Goal: Task Accomplishment & Management: Manage account settings

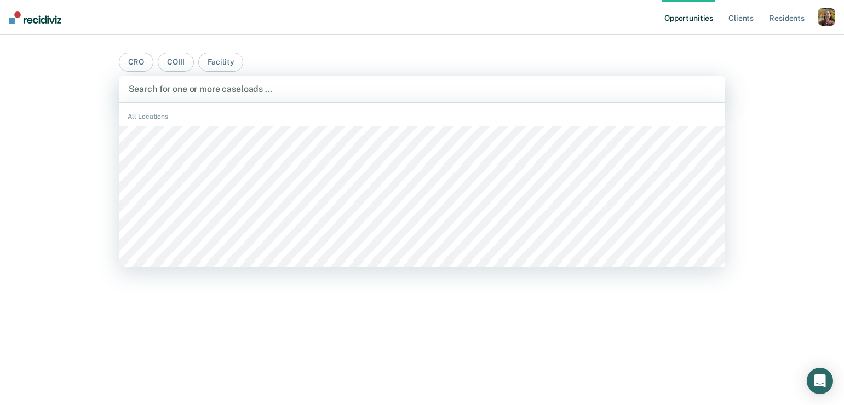
click at [402, 92] on div at bounding box center [422, 89] width 587 height 13
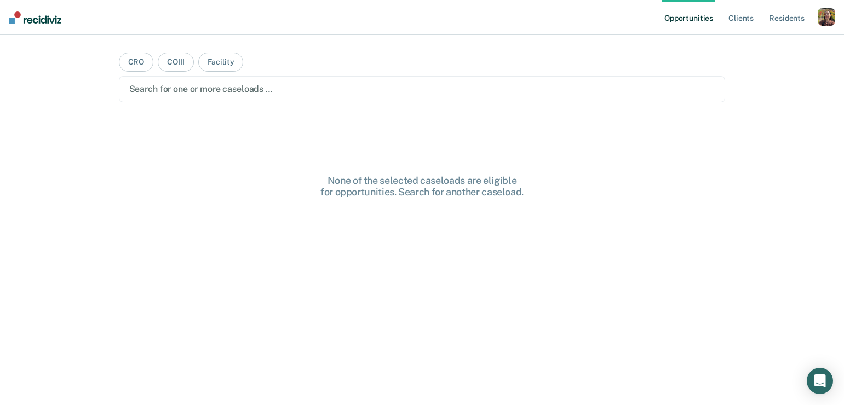
click at [829, 21] on div "button" at bounding box center [827, 17] width 18 height 18
click at [753, 44] on link "Profile" at bounding box center [782, 44] width 88 height 9
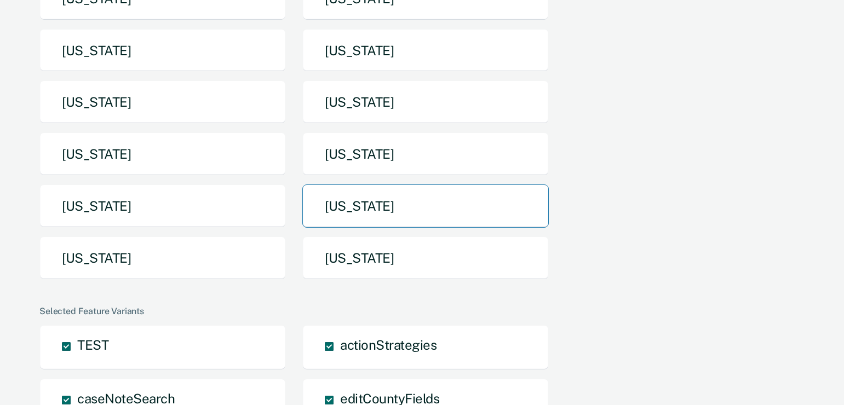
scroll to position [189, 0]
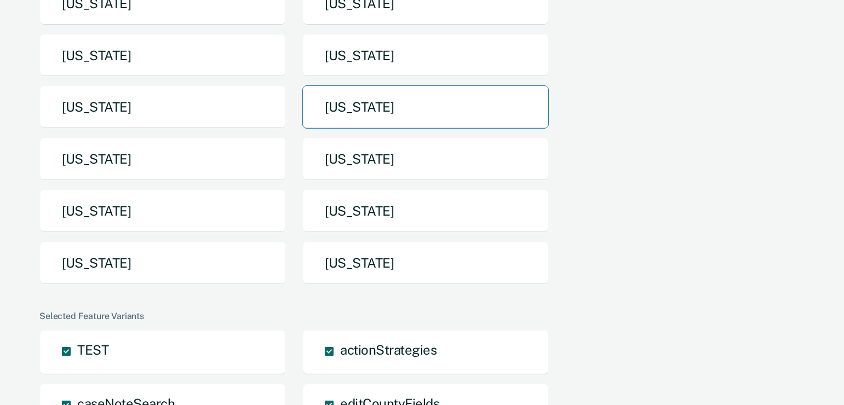
click at [469, 107] on button "[US_STATE]" at bounding box center [425, 106] width 247 height 43
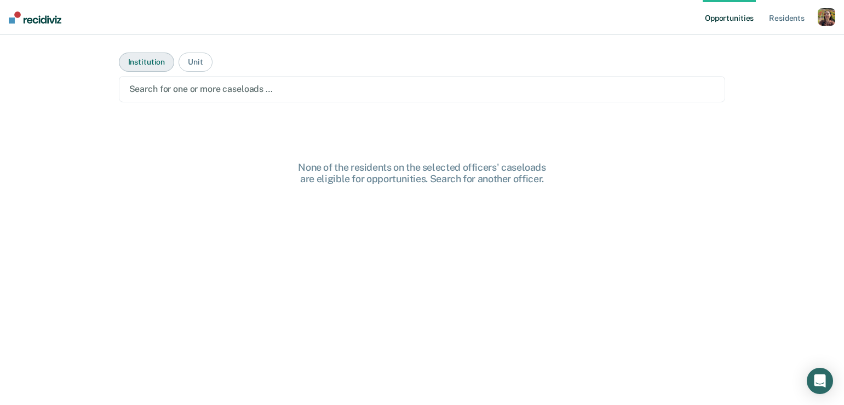
click at [154, 62] on button "Institution" at bounding box center [146, 62] width 55 height 19
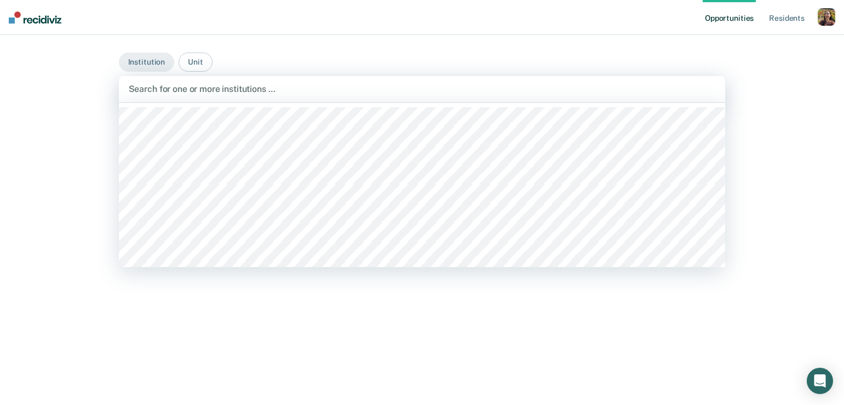
click at [209, 87] on div at bounding box center [422, 89] width 587 height 13
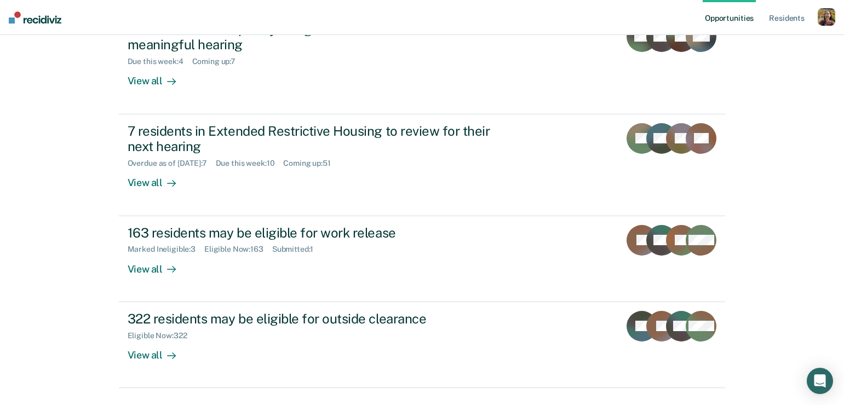
scroll to position [288, 0]
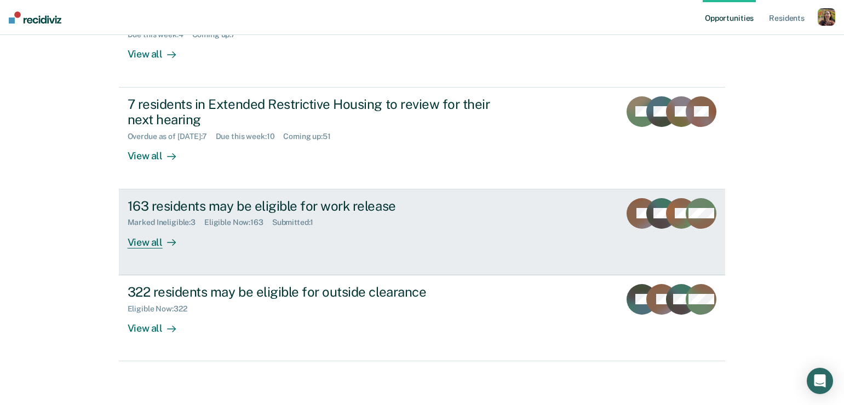
click at [384, 239] on div "163 residents may be eligible for work release Marked Ineligible : 3 Eligible N…" at bounding box center [333, 223] width 411 height 50
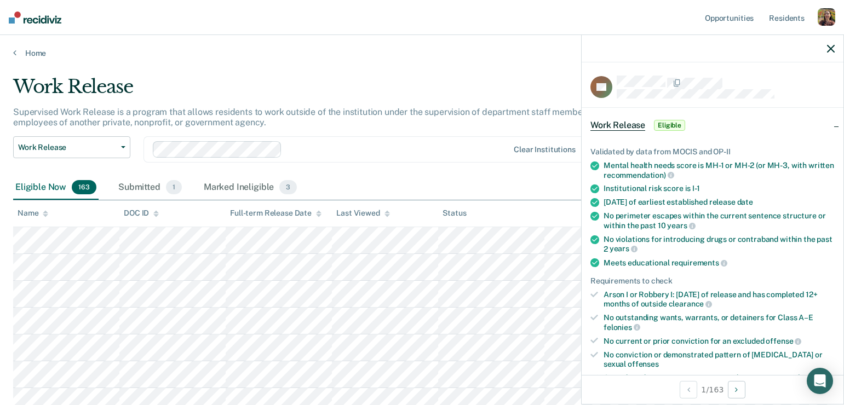
scroll to position [89, 0]
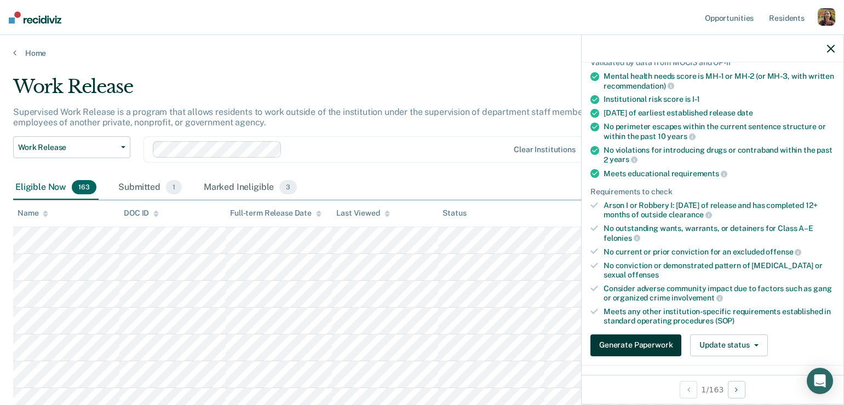
click at [653, 345] on button "Generate Paperwork" at bounding box center [636, 346] width 91 height 22
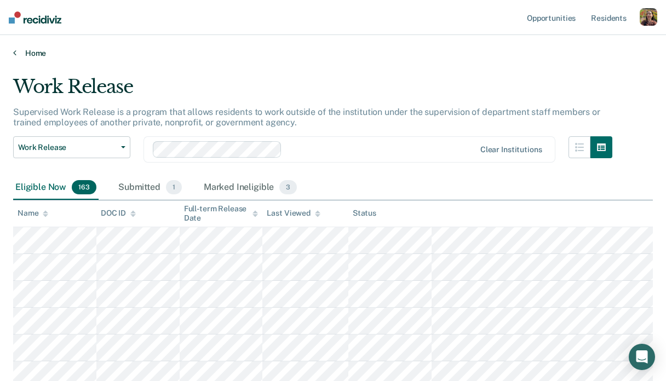
click at [35, 54] on link "Home" at bounding box center [333, 53] width 640 height 10
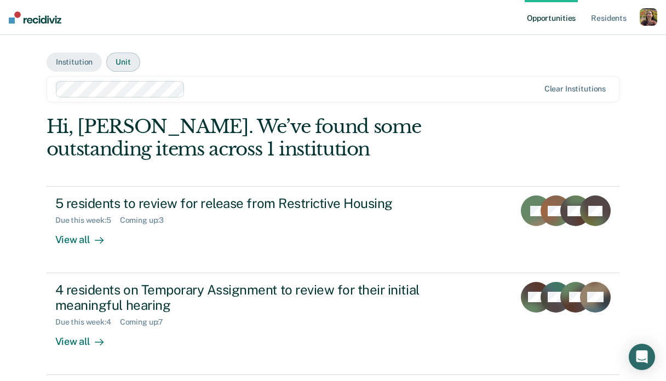
click at [118, 58] on button "Unit" at bounding box center [122, 62] width 33 height 19
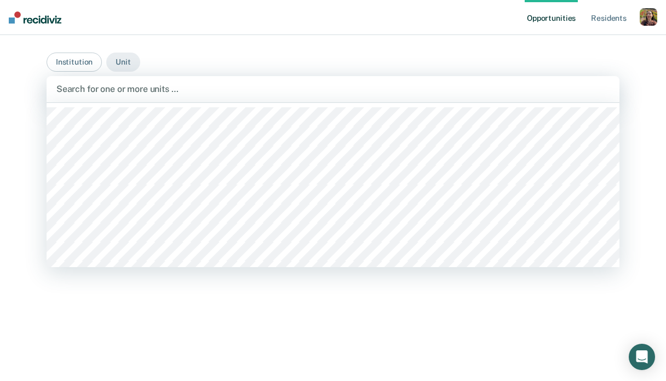
click at [131, 83] on div at bounding box center [332, 89] width 553 height 13
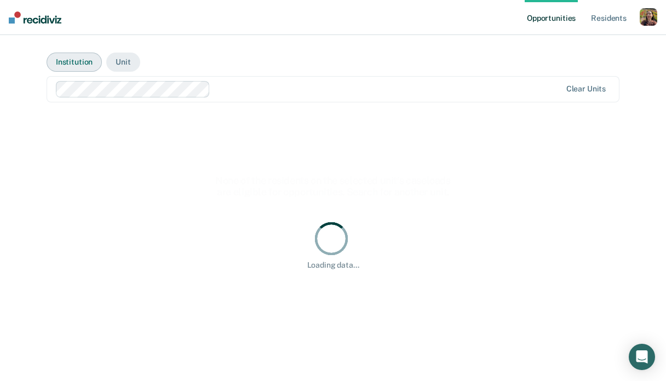
click at [68, 60] on button "Institution" at bounding box center [74, 62] width 55 height 19
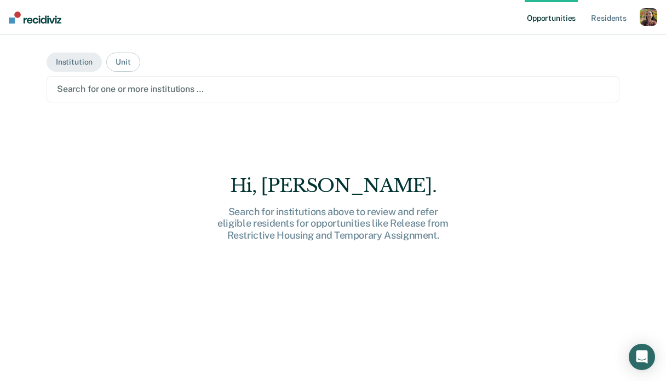
click at [135, 102] on main "Institution Unit Search for one or more institutions … Hi, Rajan. Search for in…" at bounding box center [332, 195] width 599 height 320
click at [156, 94] on div at bounding box center [333, 89] width 552 height 13
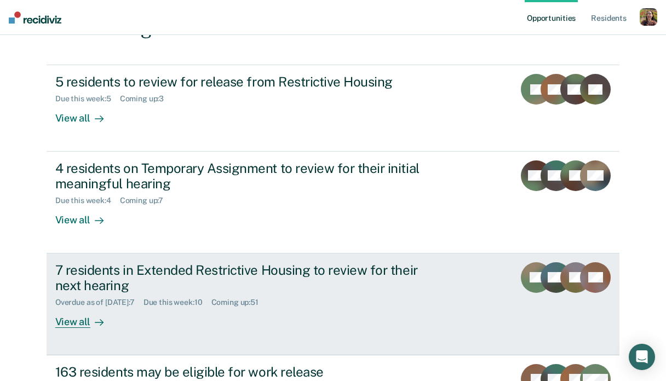
scroll to position [268, 0]
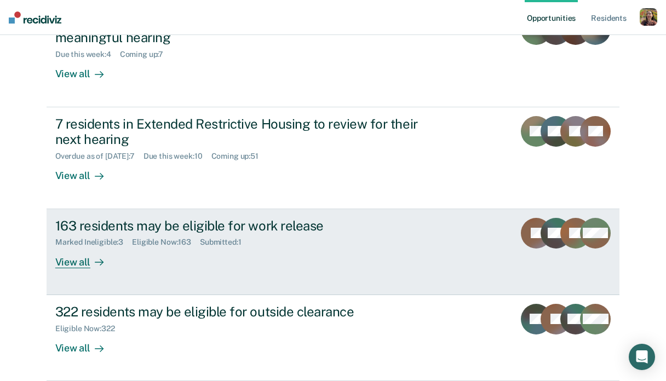
click at [79, 267] on div "View all" at bounding box center [85, 257] width 61 height 21
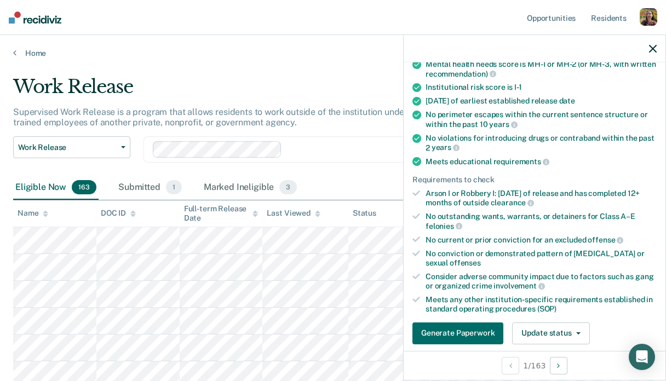
scroll to position [113, 0]
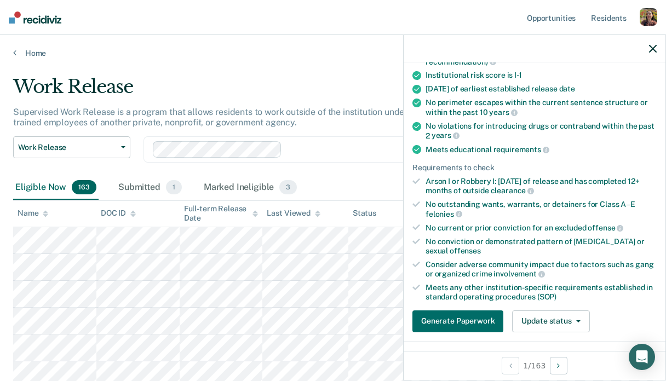
click at [654, 47] on icon "button" at bounding box center [653, 49] width 8 height 8
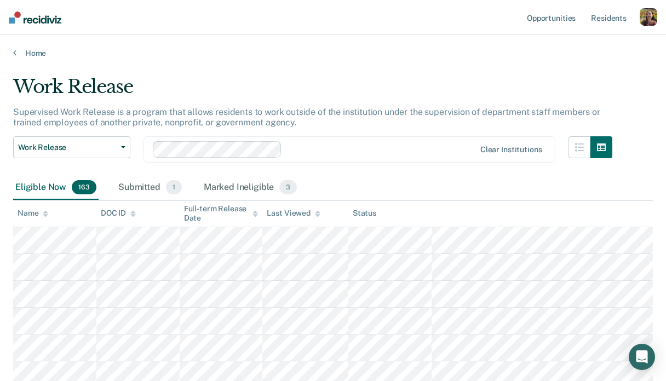
click at [29, 54] on link "Home" at bounding box center [333, 53] width 640 height 10
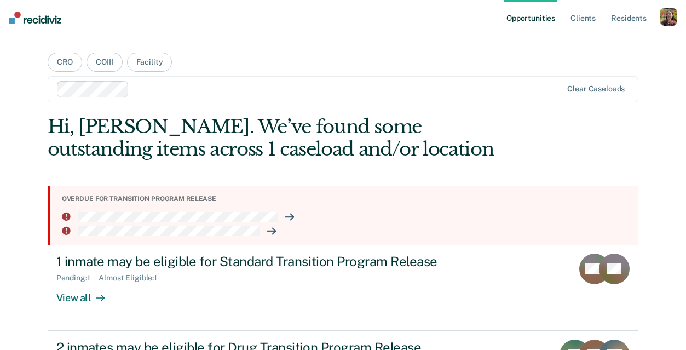
click at [665, 18] on div "button" at bounding box center [669, 17] width 18 height 18
click at [588, 43] on link "Profile" at bounding box center [625, 44] width 88 height 9
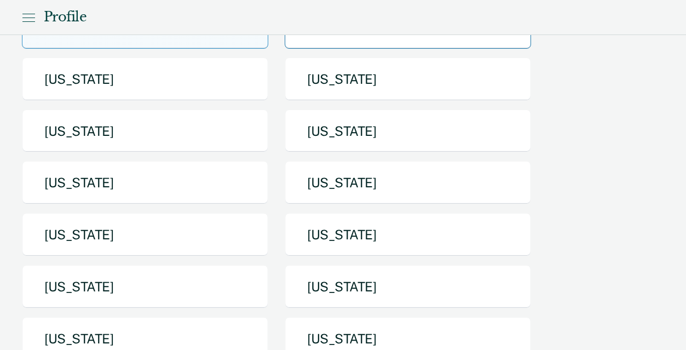
scroll to position [164, 0]
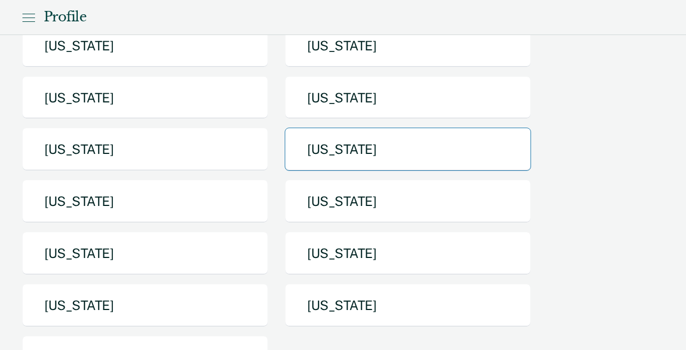
click at [373, 163] on button "[US_STATE]" at bounding box center [408, 149] width 247 height 43
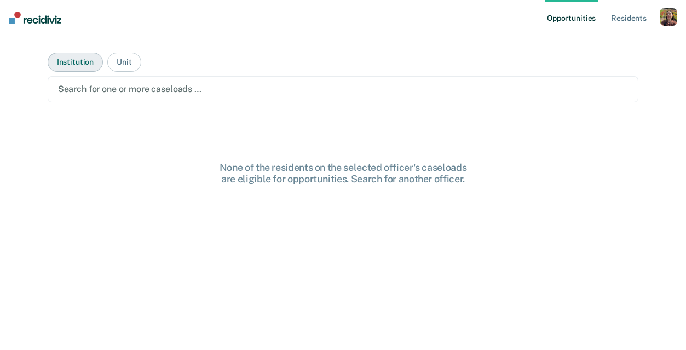
click at [89, 64] on button "Institution" at bounding box center [75, 62] width 55 height 19
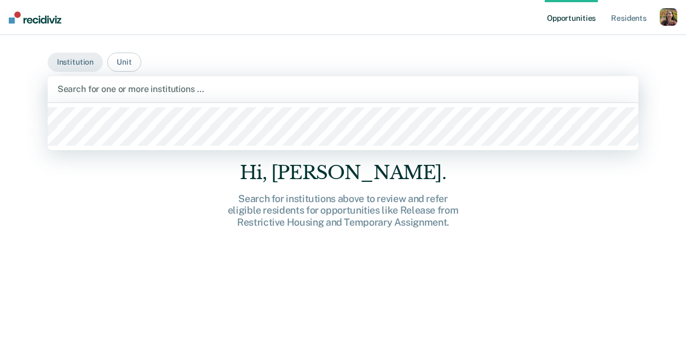
click at [126, 94] on div at bounding box center [344, 89] width 572 height 13
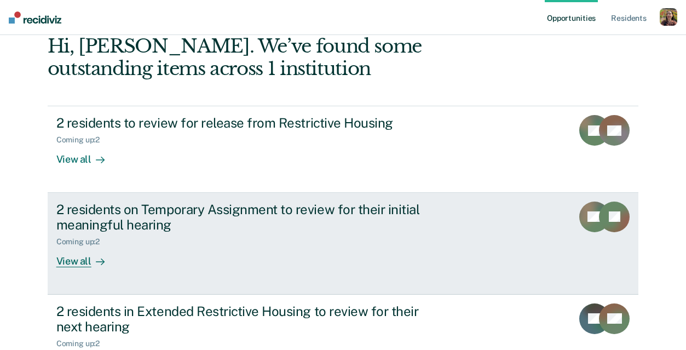
scroll to position [170, 0]
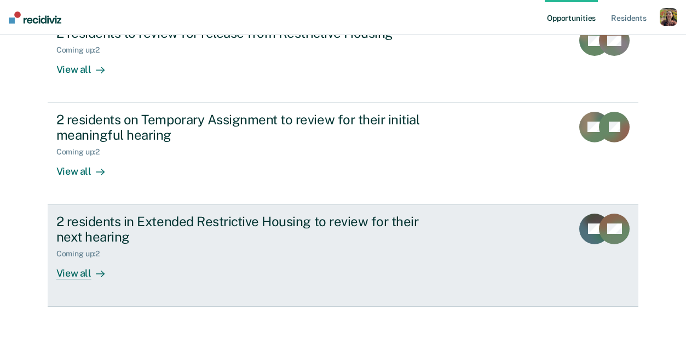
click at [99, 268] on div at bounding box center [97, 273] width 13 height 13
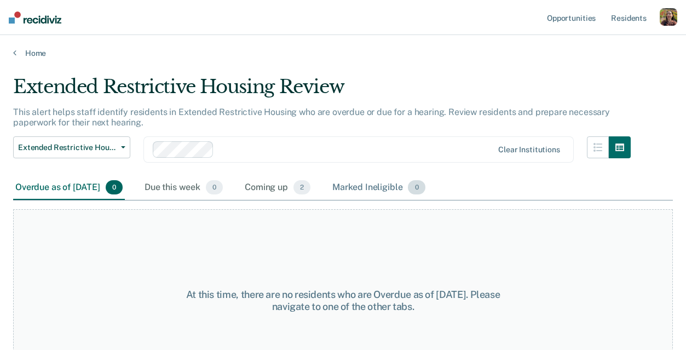
scroll to position [42, 0]
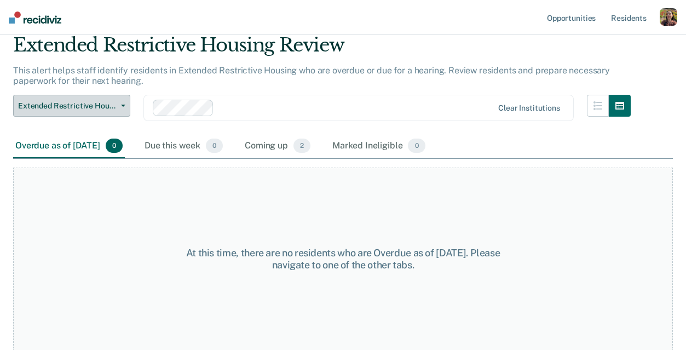
click at [87, 107] on span "Extended Restrictive Housing Review" at bounding box center [67, 105] width 99 height 9
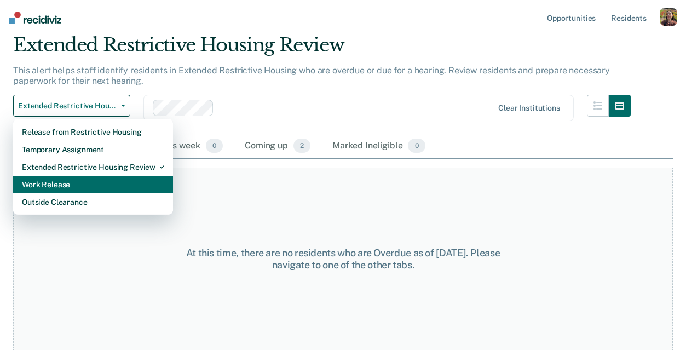
click at [89, 186] on div "Work Release" at bounding box center [93, 185] width 142 height 18
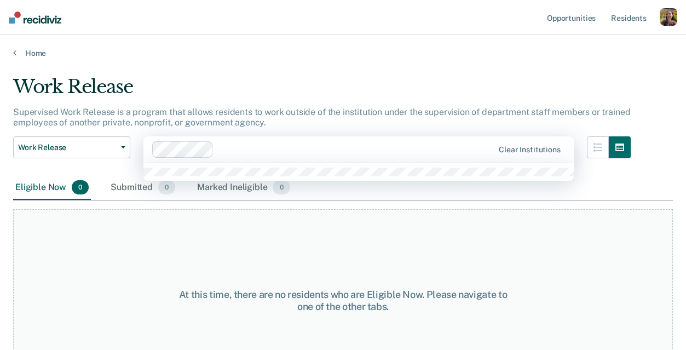
click at [224, 150] on div at bounding box center [356, 149] width 276 height 13
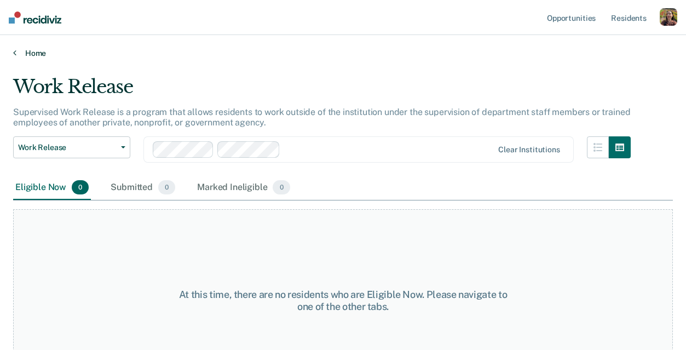
click at [35, 54] on link "Home" at bounding box center [343, 53] width 660 height 10
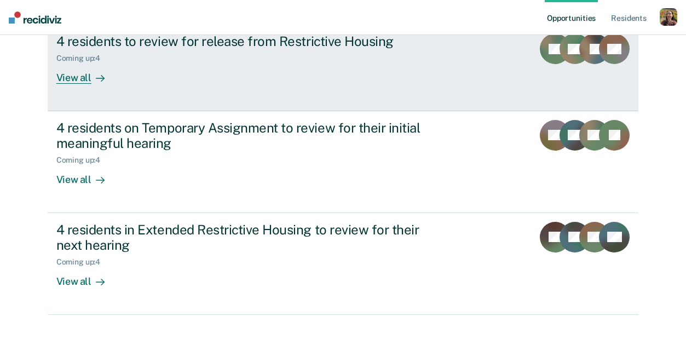
scroll to position [164, 0]
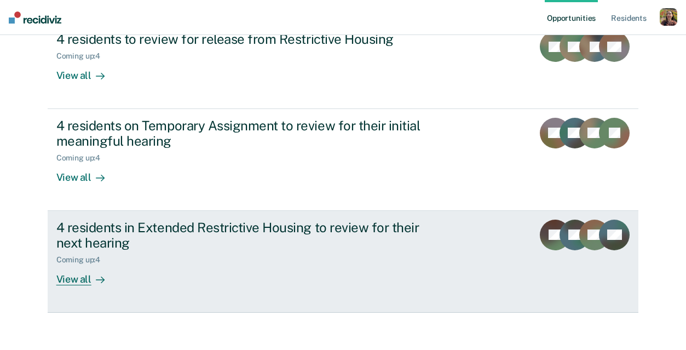
click at [89, 280] on div "View all" at bounding box center [86, 275] width 61 height 21
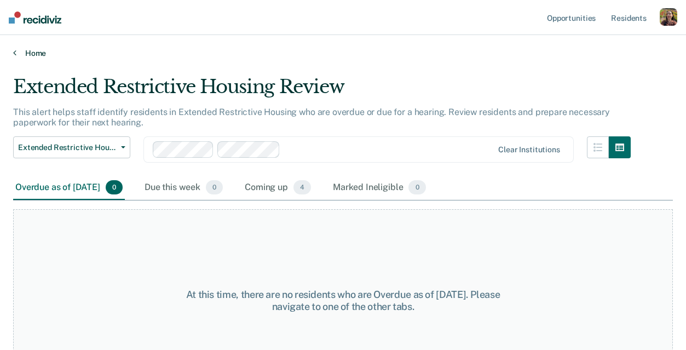
click at [19, 48] on link "Home" at bounding box center [343, 53] width 660 height 10
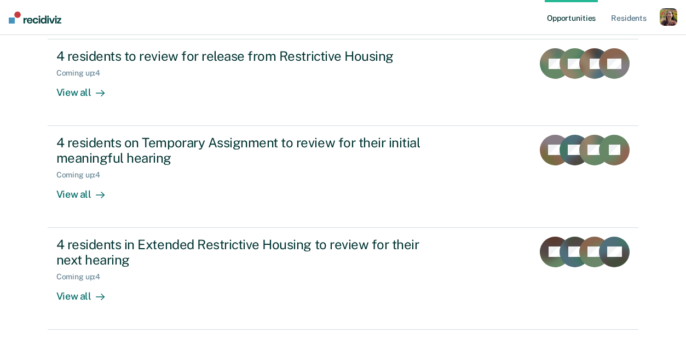
scroll to position [170, 0]
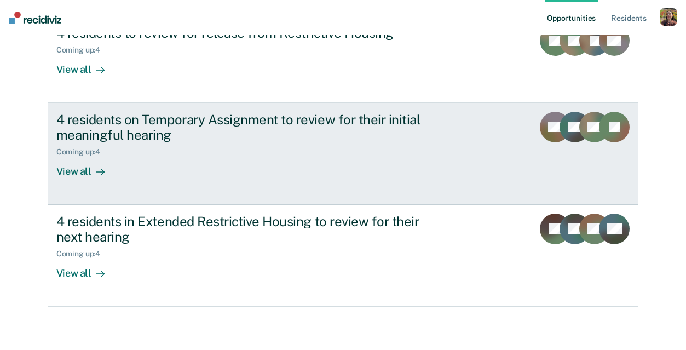
click at [340, 152] on div "Coming up : 4" at bounding box center [248, 150] width 385 height 14
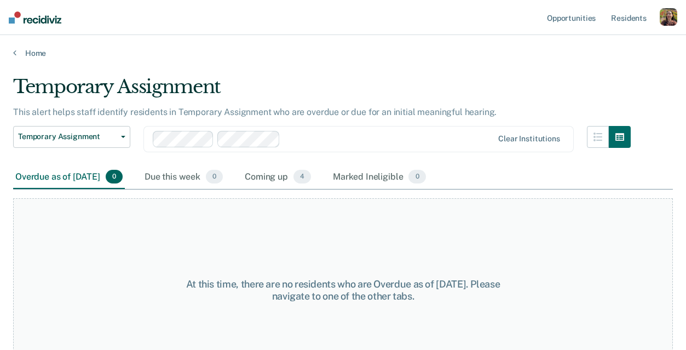
scroll to position [170, 0]
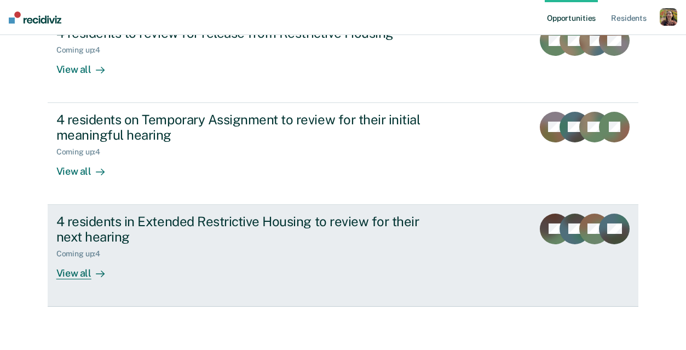
click at [65, 284] on link "4 residents in Extended Restrictive Housing to review for their next hearing Co…" at bounding box center [344, 256] width 592 height 102
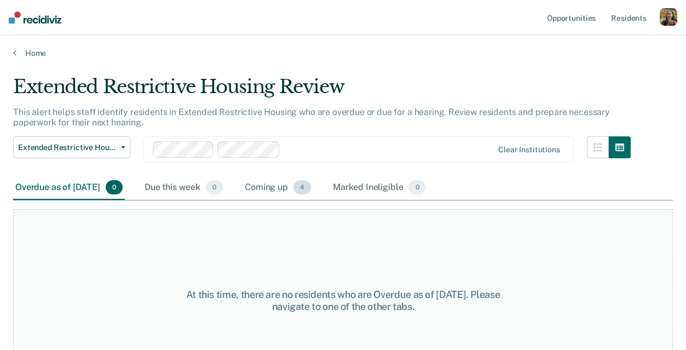
click at [286, 191] on div "Coming up 4" at bounding box center [278, 188] width 71 height 24
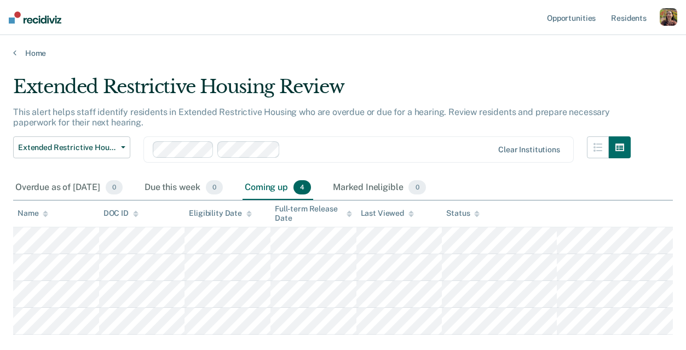
scroll to position [49, 0]
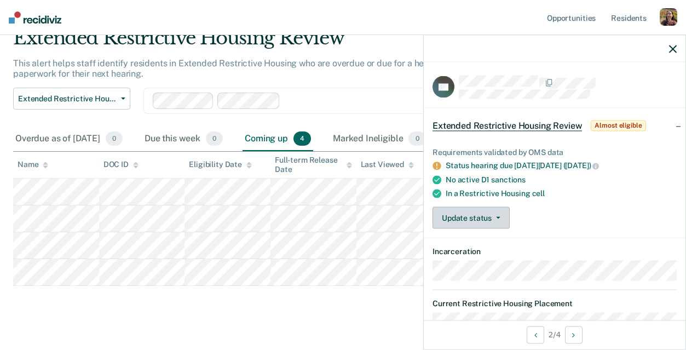
click at [497, 224] on button "Update status" at bounding box center [471, 218] width 77 height 22
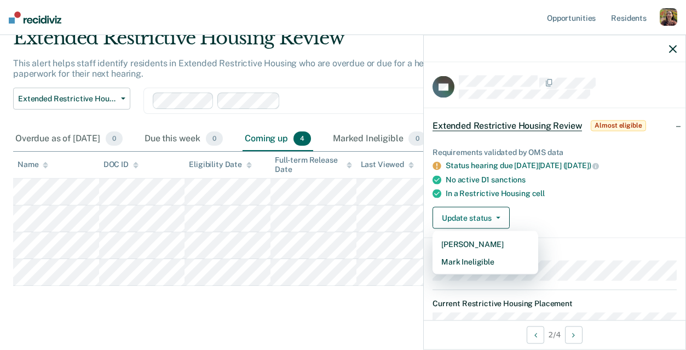
click at [554, 208] on div "Update status Mark Pending Mark Ineligible" at bounding box center [555, 218] width 244 height 22
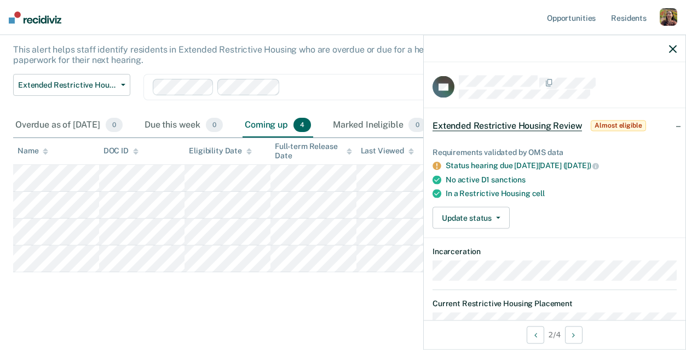
scroll to position [0, 0]
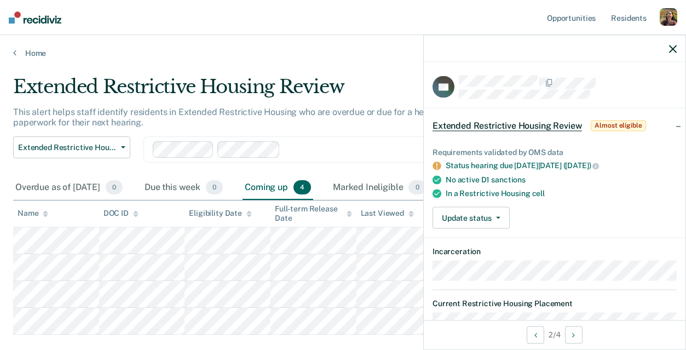
click at [673, 48] on icon "button" at bounding box center [673, 49] width 8 height 8
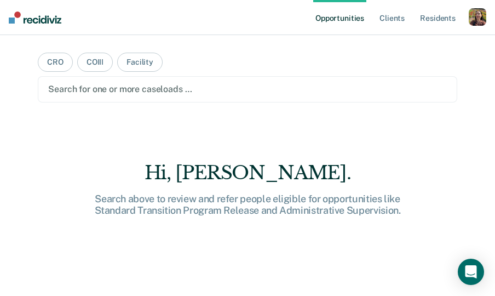
click at [474, 19] on div "button" at bounding box center [478, 17] width 18 height 18
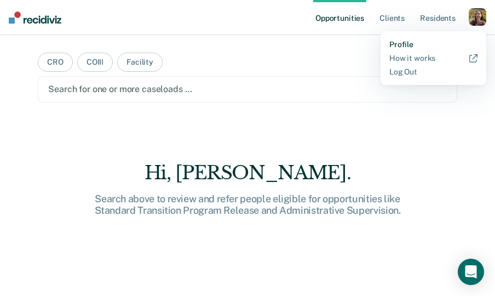
click at [408, 44] on link "Profile" at bounding box center [434, 44] width 88 height 9
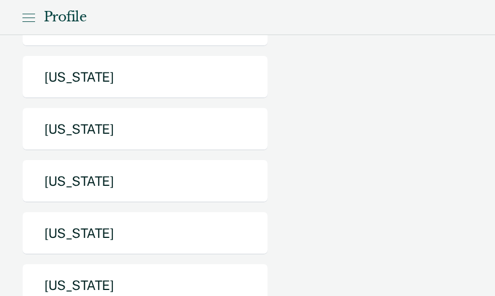
scroll to position [530, 0]
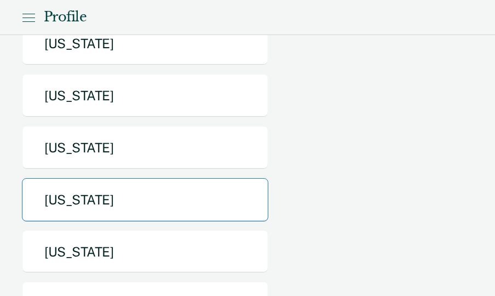
click at [171, 221] on button "[US_STATE]" at bounding box center [145, 199] width 247 height 43
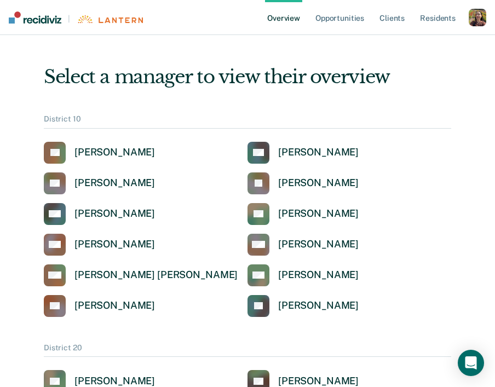
click at [480, 21] on div "button" at bounding box center [478, 18] width 18 height 18
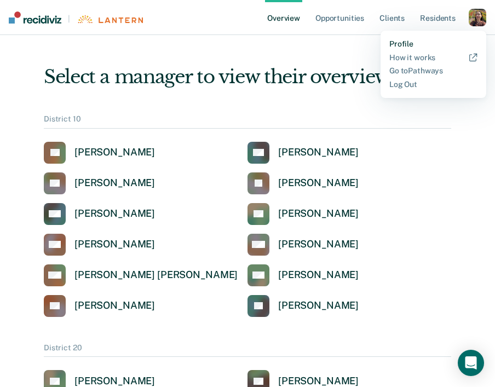
click at [429, 41] on link "Profile" at bounding box center [434, 43] width 88 height 9
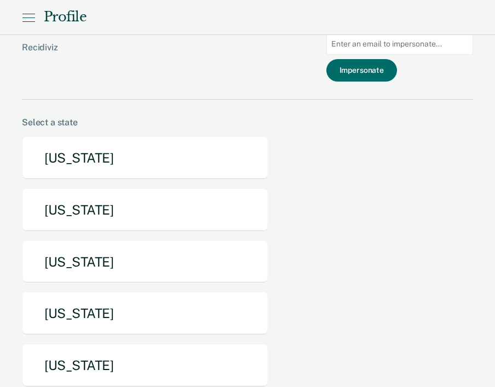
click at [425, 44] on input at bounding box center [400, 43] width 147 height 21
paste input "juanita.shaw@tn.gov"
type input "juanita.shaw@tn.gov"
click at [390, 70] on button "Impersonate" at bounding box center [362, 70] width 71 height 22
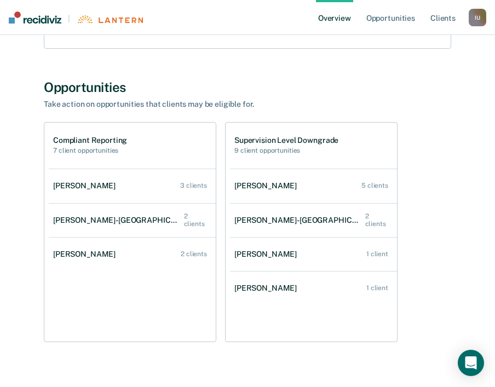
scroll to position [157, 0]
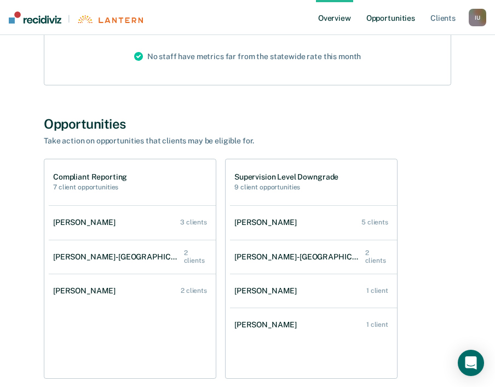
click at [405, 21] on link "Opportunities" at bounding box center [390, 17] width 53 height 35
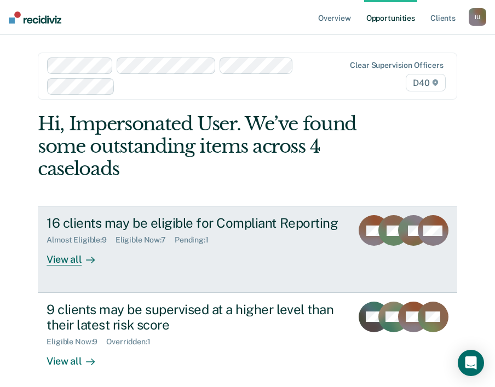
scroll to position [7, 0]
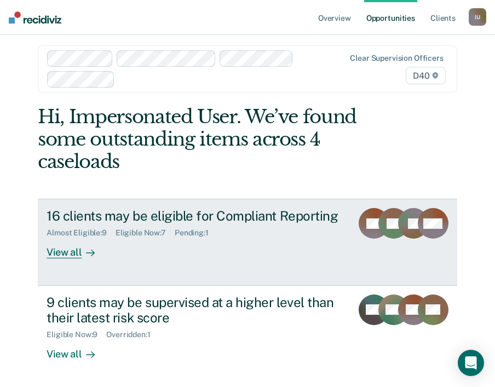
click at [158, 259] on link "16 clients may be eligible for Compliant Reporting Almost Eligible : 9 Eligible…" at bounding box center [248, 242] width 420 height 87
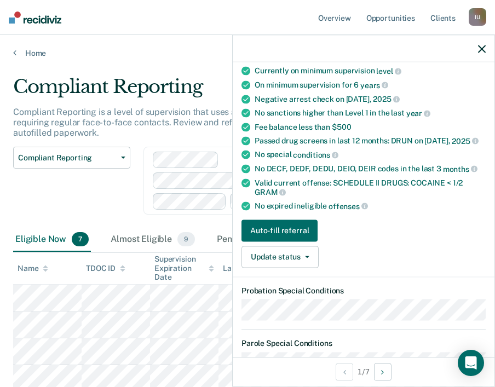
scroll to position [98, 0]
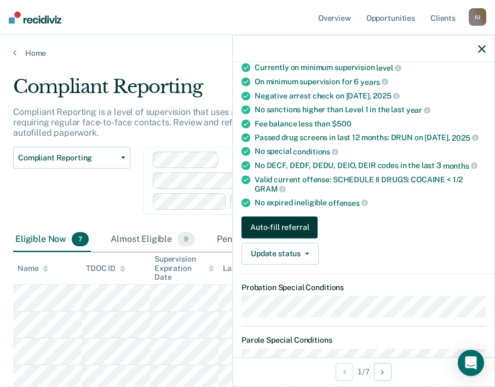
click at [307, 231] on button "Auto-fill referral" at bounding box center [280, 227] width 76 height 22
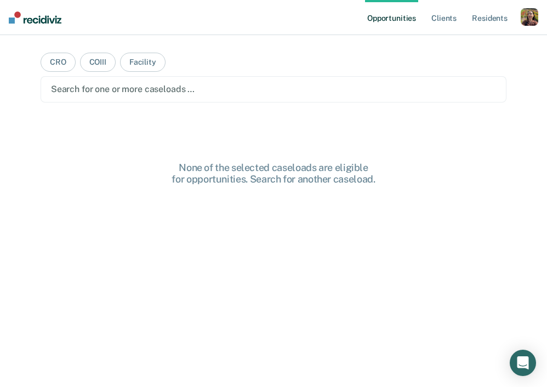
click at [495, 19] on div "button" at bounding box center [529, 17] width 18 height 18
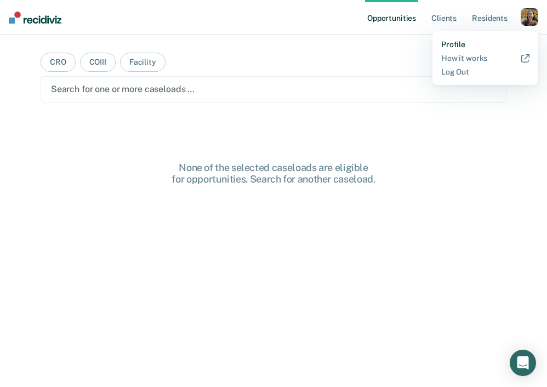
click at [472, 47] on link "Profile" at bounding box center [485, 44] width 88 height 9
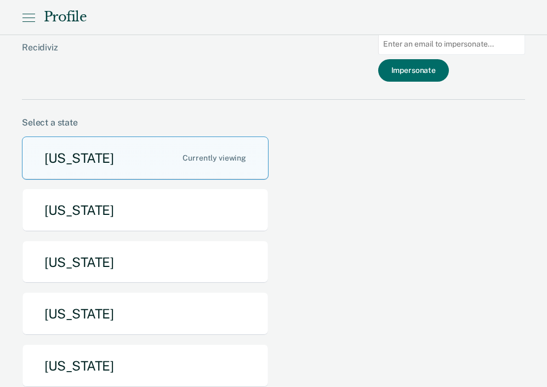
click at [481, 44] on input at bounding box center [451, 43] width 147 height 21
paste input "[PERSON_NAME][EMAIL_ADDRESS][PERSON_NAME][DOMAIN_NAME]"
type input "[PERSON_NAME][EMAIL_ADDRESS][PERSON_NAME][DOMAIN_NAME]"
click at [425, 71] on button "Impersonate" at bounding box center [413, 70] width 71 height 22
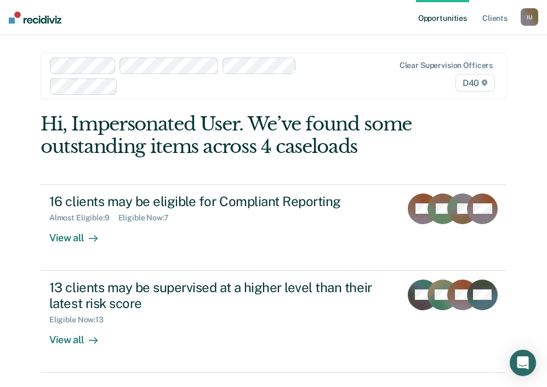
scroll to position [30, 0]
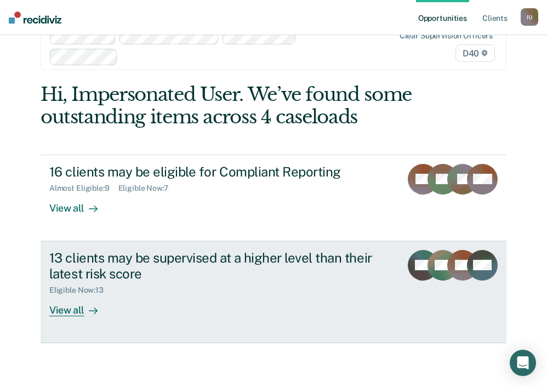
click at [228, 304] on div "13 clients may be supervised at a higher level than their latest risk score Eli…" at bounding box center [233, 283] width 369 height 66
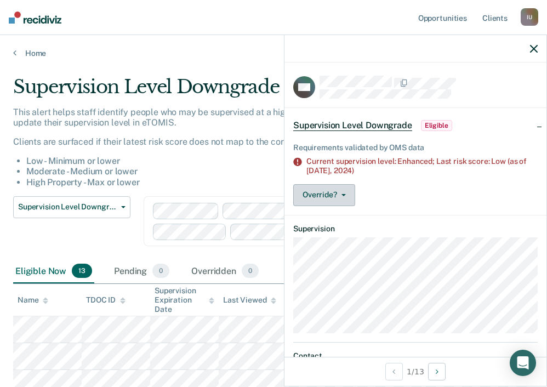
click at [345, 192] on button "Override?" at bounding box center [324, 195] width 62 height 22
click at [495, 49] on icon "button" at bounding box center [534, 49] width 8 height 8
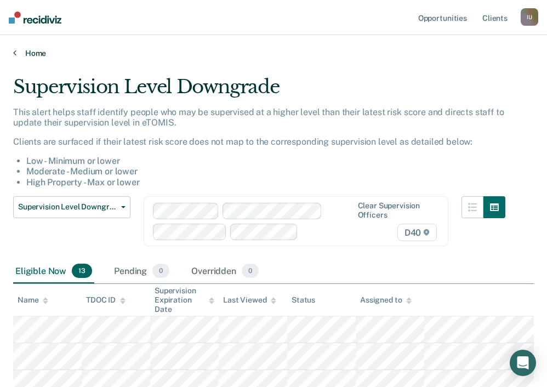
click at [25, 52] on link "Home" at bounding box center [273, 53] width 520 height 10
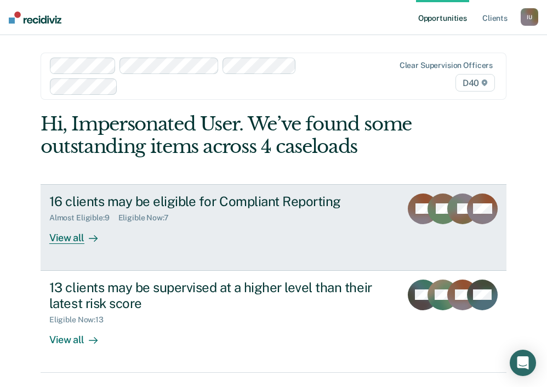
click at [184, 210] on div "Almost Eligible : 9 Eligible Now : 7" at bounding box center [220, 216] width 343 height 14
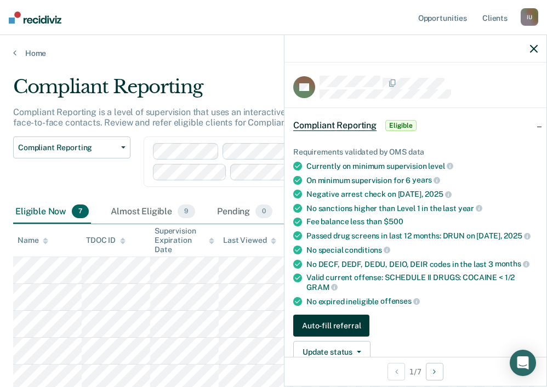
click at [352, 327] on button "Auto-fill referral" at bounding box center [331, 325] width 76 height 22
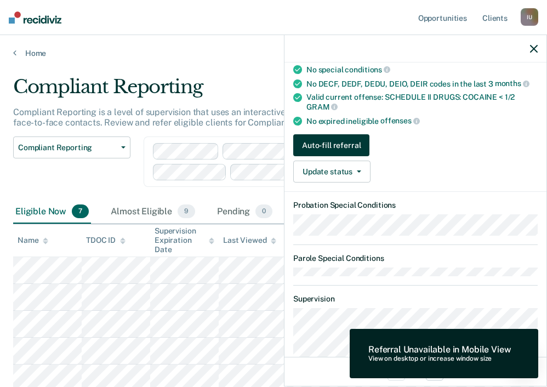
scroll to position [181, 0]
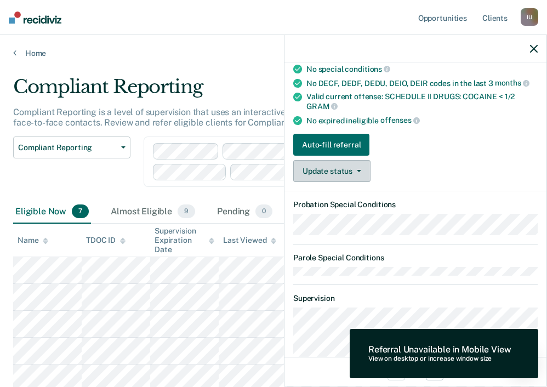
click at [363, 172] on button "Update status" at bounding box center [331, 171] width 77 height 22
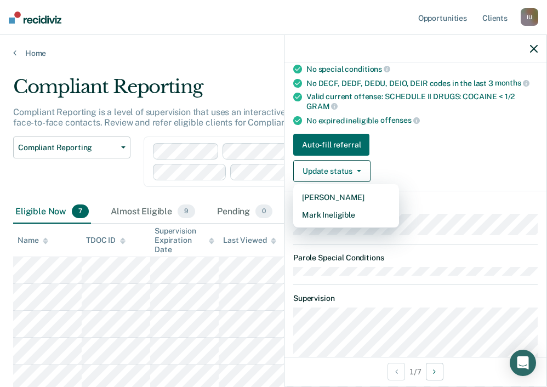
click at [425, 134] on div "Auto-fill referral Update status [PERSON_NAME] Mark Ineligible" at bounding box center [415, 158] width 244 height 48
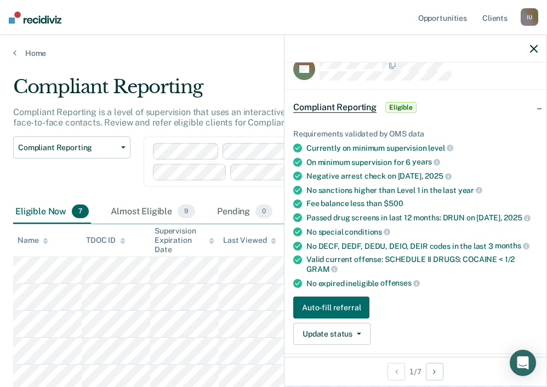
scroll to position [0, 0]
